Goal: Transaction & Acquisition: Register for event/course

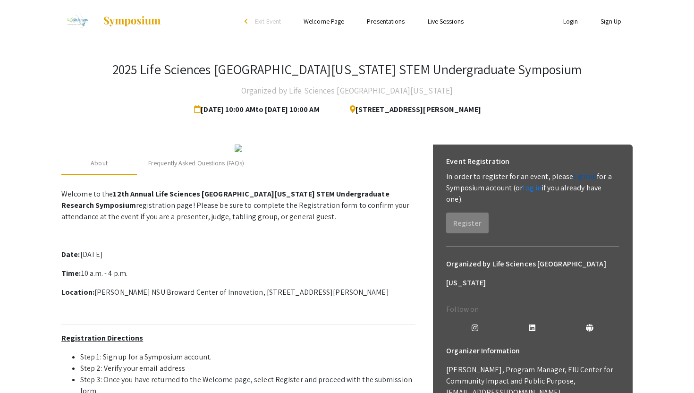
click at [579, 175] on link "sign up" at bounding box center [585, 176] width 24 height 10
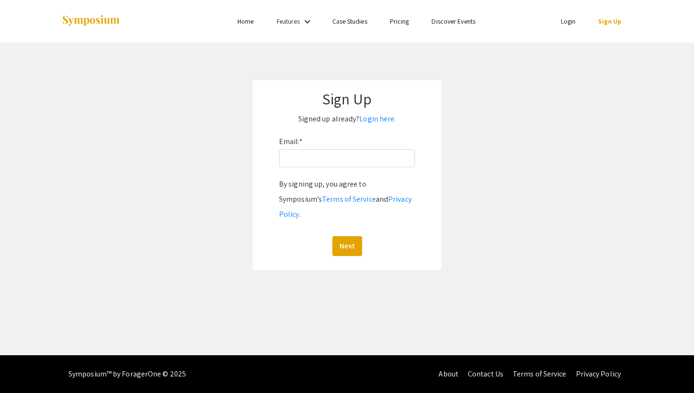
click at [322, 174] on div "Email: * By signing up, you agree to Symposium’s Terms of Service and Privacy P…" at bounding box center [347, 195] width 136 height 122
click at [318, 171] on div "Email: * By signing up, you agree to Symposium’s Terms of Service and Privacy P…" at bounding box center [347, 195] width 136 height 122
click at [299, 169] on div "Email: * By signing up, you agree to Symposium’s Terms of Service and Privacy P…" at bounding box center [347, 195] width 136 height 122
click at [299, 163] on input "Email: *" at bounding box center [347, 158] width 136 height 18
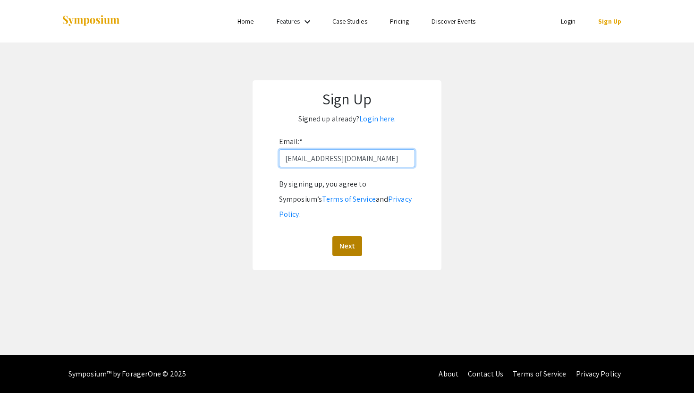
type input "[EMAIL_ADDRESS][DOMAIN_NAME]"
click at [350, 236] on button "Next" at bounding box center [347, 246] width 30 height 20
